Goal: Find specific page/section: Find specific page/section

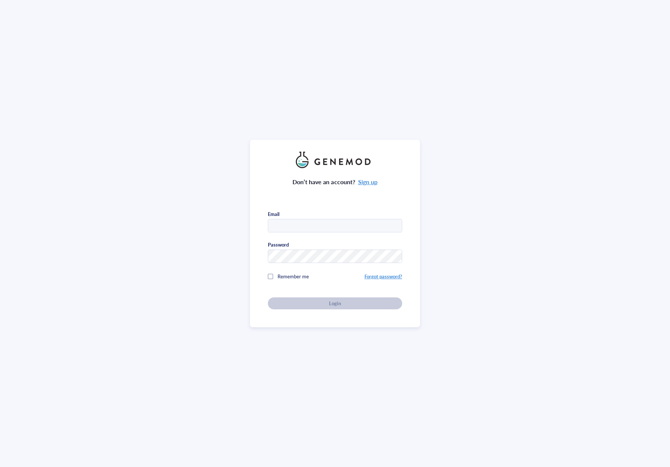
type input "[EMAIL_ADDRESS][DOMAIN_NAME]"
click at [277, 177] on div "Don’t have an account? Sign up Email [EMAIL_ADDRESS][DOMAIN_NAME] Password Reme…" at bounding box center [335, 238] width 134 height 141
click at [324, 297] on button "Login" at bounding box center [335, 303] width 134 height 12
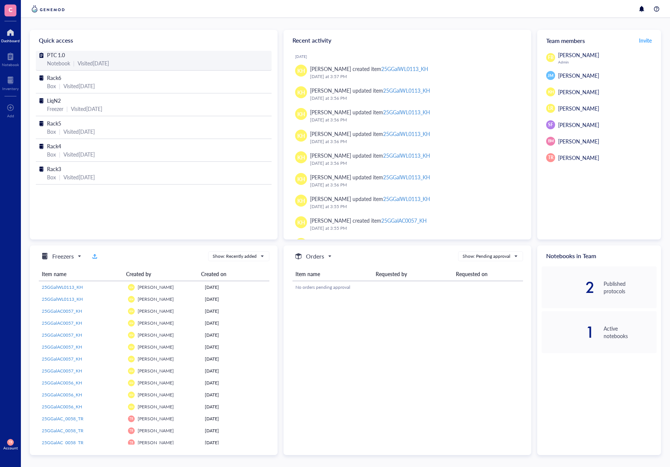
click at [56, 53] on span "PTC 1.0" at bounding box center [56, 54] width 18 height 7
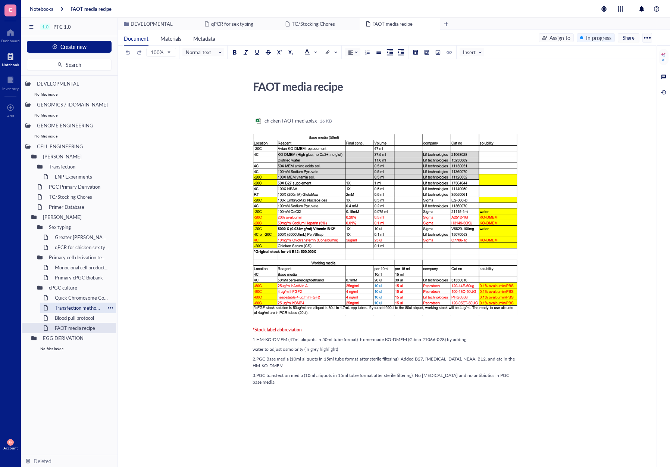
click at [63, 308] on div "Transfection method referance" at bounding box center [78, 307] width 53 height 10
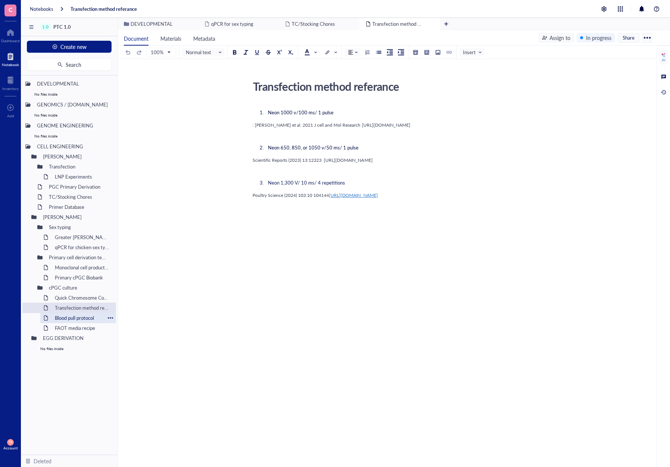
click at [72, 318] on div "Blood pull protocol" at bounding box center [78, 317] width 53 height 10
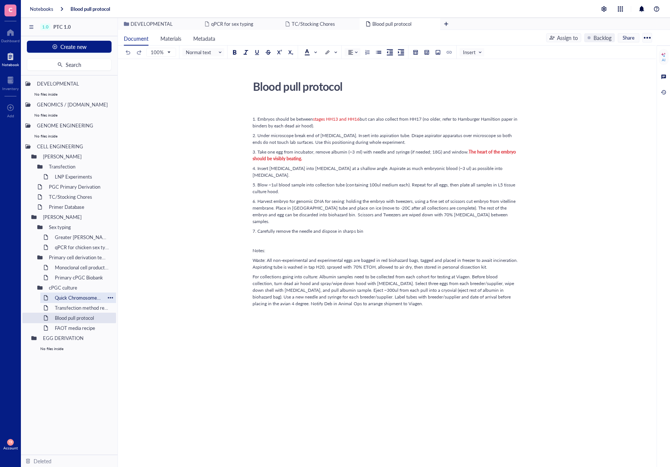
click at [78, 300] on div "Quick Chromosome Counting" at bounding box center [78, 297] width 53 height 10
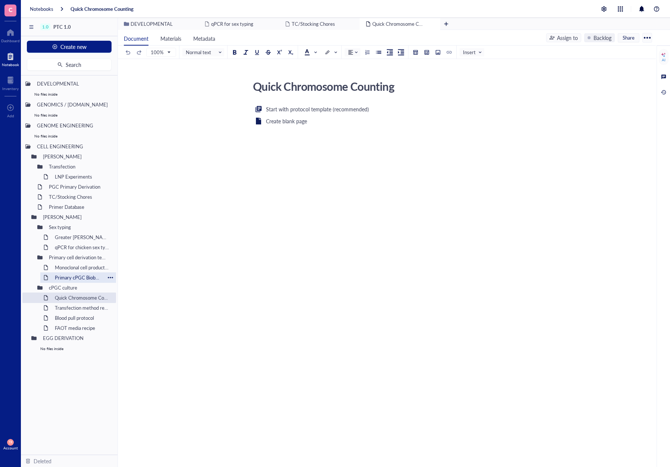
click at [76, 276] on div "Primary cPGC Biobank" at bounding box center [78, 277] width 53 height 10
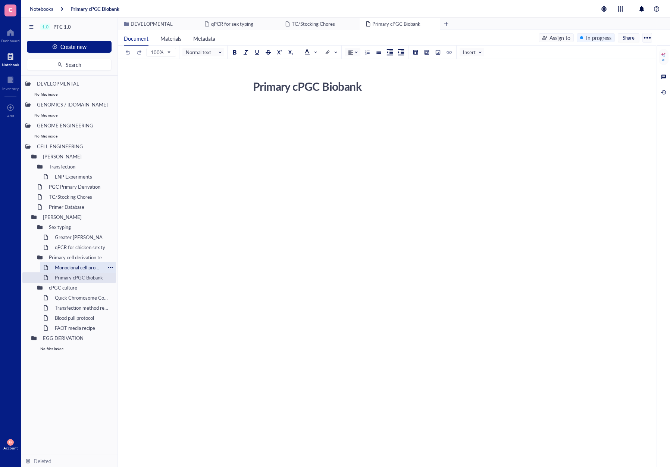
click at [72, 267] on div "Monoclonal cell production" at bounding box center [78, 267] width 53 height 10
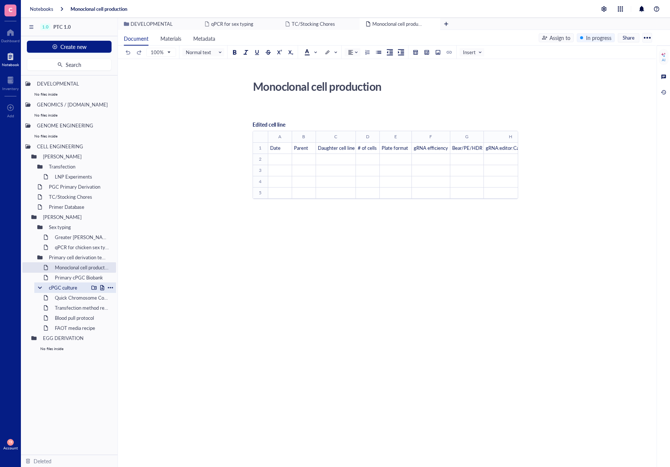
click at [78, 283] on div "cPGC culture" at bounding box center [67, 287] width 43 height 10
click at [76, 280] on div "Primary cPGC Biobank" at bounding box center [78, 277] width 53 height 10
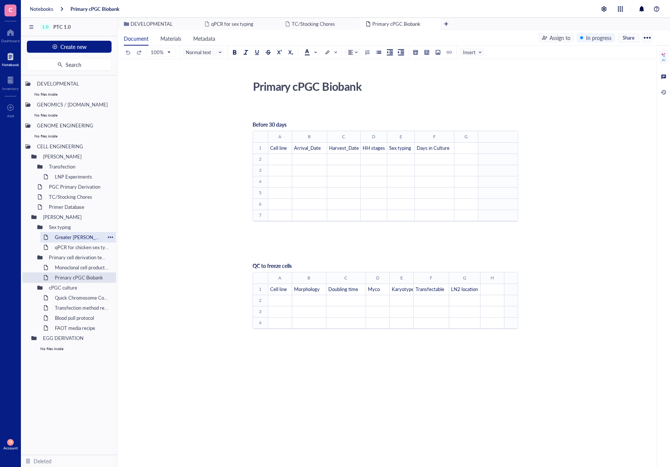
click at [62, 240] on div "Greater [PERSON_NAME] Sex Typing" at bounding box center [78, 237] width 53 height 10
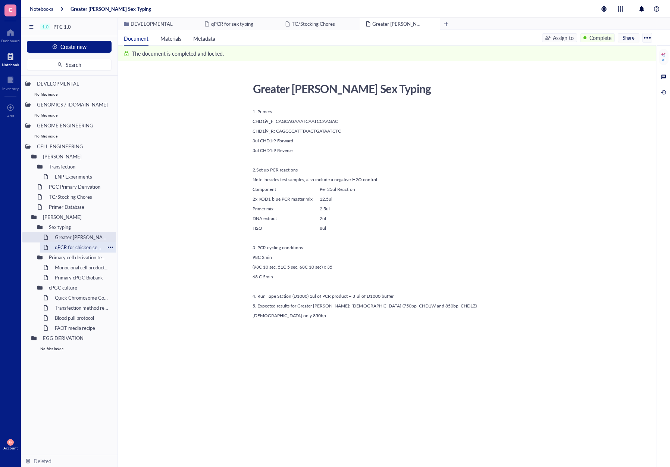
click at [65, 247] on div "qPCR for chicken sex typing" at bounding box center [78, 247] width 53 height 10
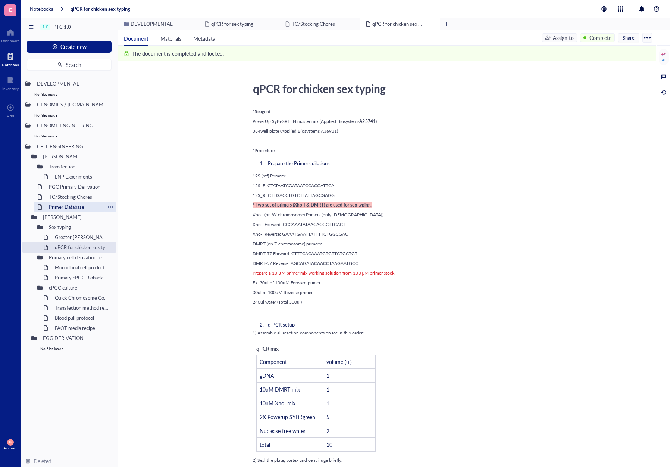
click at [74, 210] on div "Primer Database" at bounding box center [75, 207] width 59 height 10
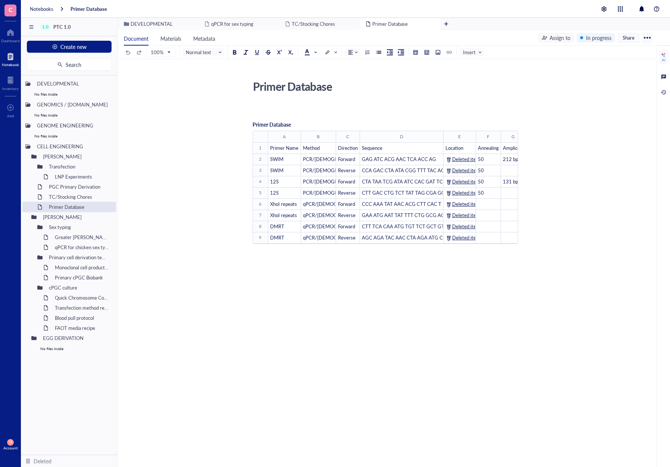
scroll to position [0, 7]
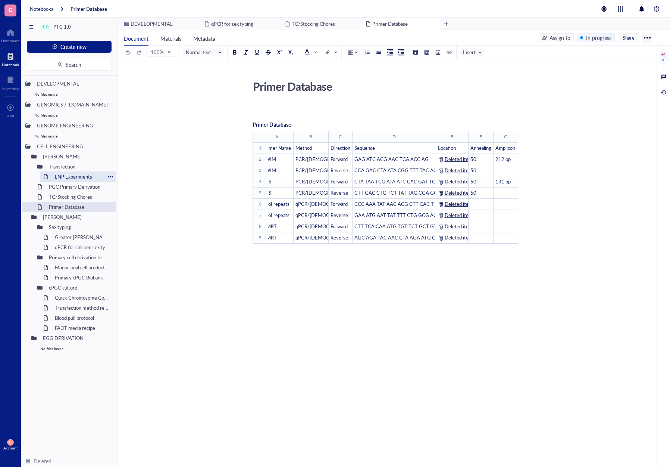
click at [68, 175] on div "LNP Experiments" at bounding box center [78, 176] width 53 height 10
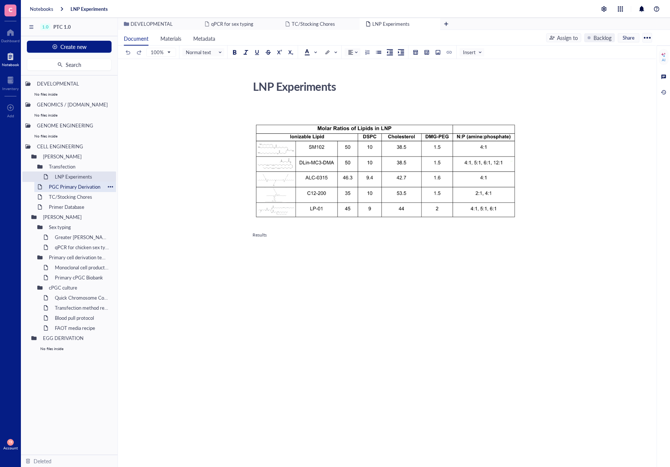
click at [69, 185] on div "PGC Primary Derivation" at bounding box center [75, 186] width 59 height 10
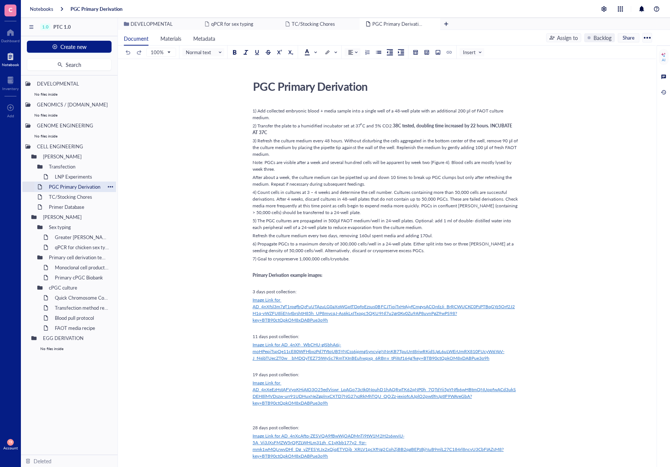
click at [75, 181] on div "PGC Primary Derivation" at bounding box center [75, 186] width 59 height 10
click at [74, 178] on div "LNP Experiments" at bounding box center [78, 176] width 53 height 10
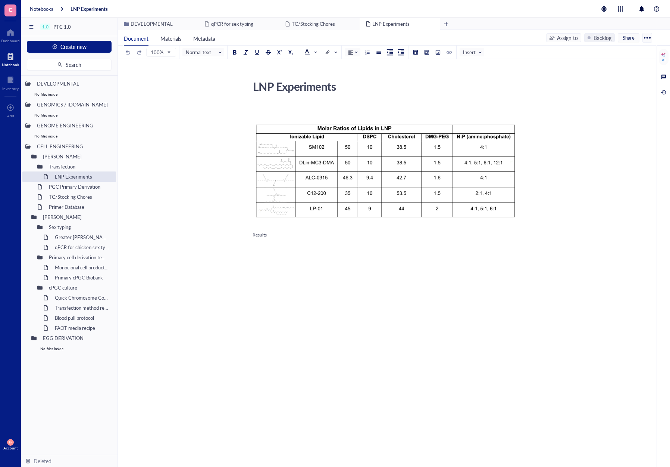
click at [287, 266] on div "﻿ Add Caption ﻿ To pick up a draggable item, press the space bar. While draggin…" at bounding box center [386, 248] width 266 height 289
click at [271, 242] on div "﻿ Type ‘/’ for commands" at bounding box center [386, 244] width 266 height 7
click at [359, 294] on div "﻿ Add Caption ﻿ To pick up a draggable item, press the space bar. While draggin…" at bounding box center [386, 253] width 266 height 299
click at [50, 12] on div "Notebooks" at bounding box center [42, 9] width 24 height 7
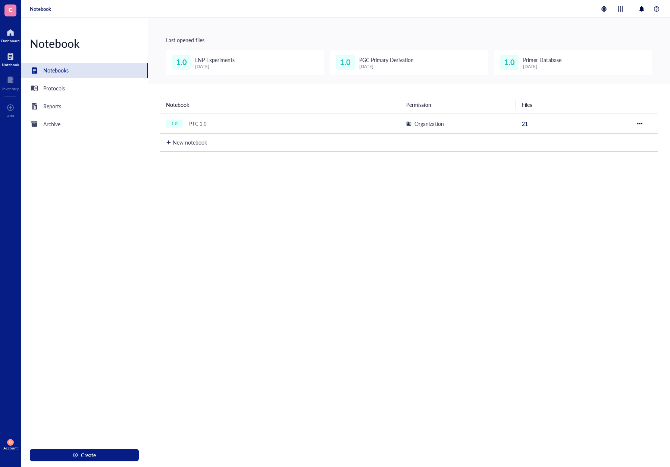
click at [16, 42] on div "Dashboard" at bounding box center [10, 40] width 19 height 4
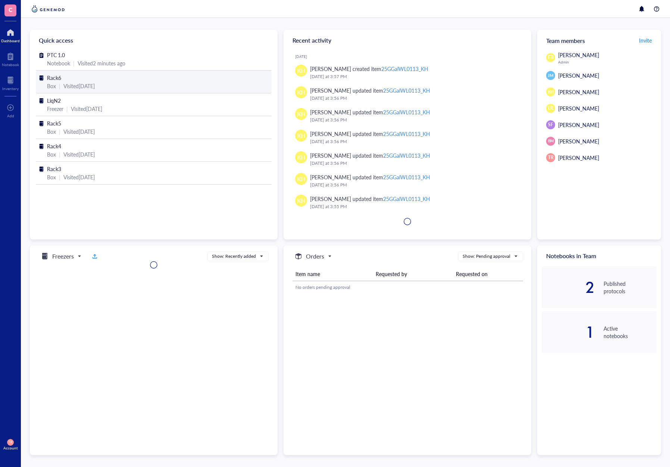
click at [60, 84] on div "Box | Visited [DATE]" at bounding box center [153, 86] width 213 height 8
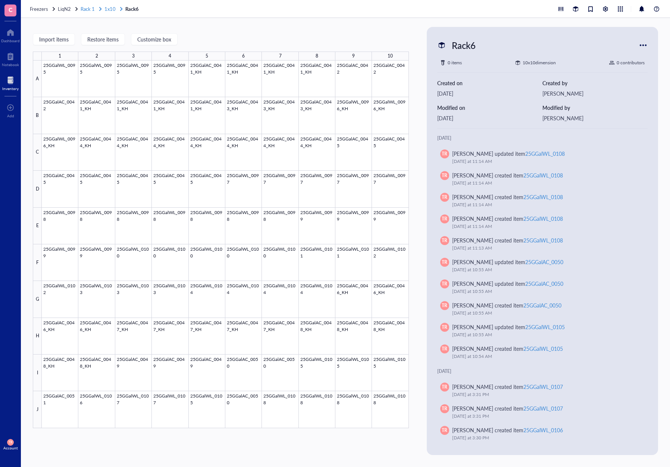
click at [117, 9] on div "1x10" at bounding box center [113, 9] width 19 height 7
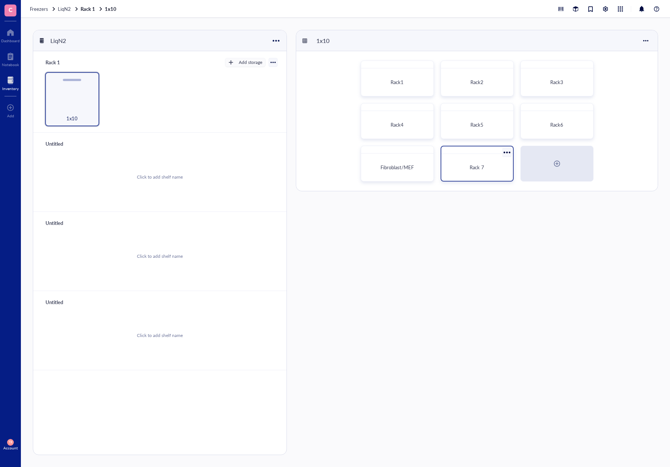
click at [497, 172] on div "Rack 7" at bounding box center [477, 167] width 66 height 21
